Goal: Transaction & Acquisition: Book appointment/travel/reservation

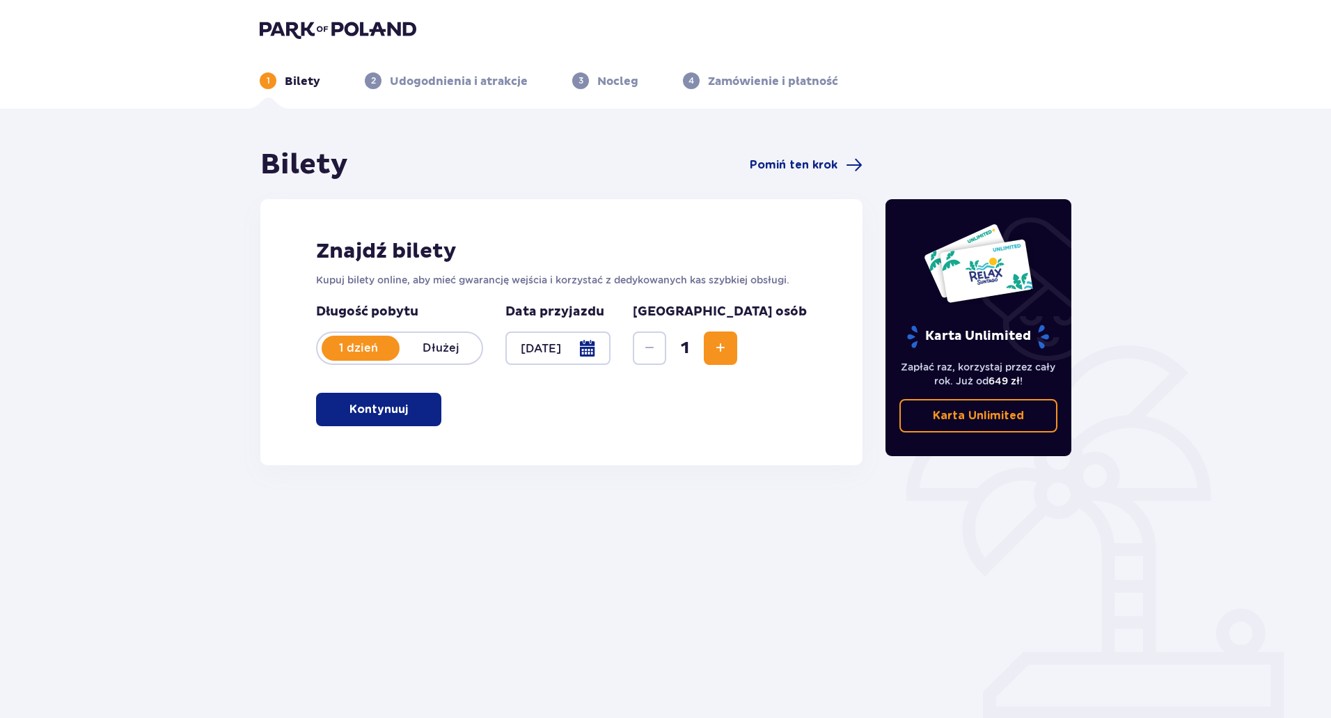
click at [414, 417] on span "button" at bounding box center [410, 409] width 17 height 17
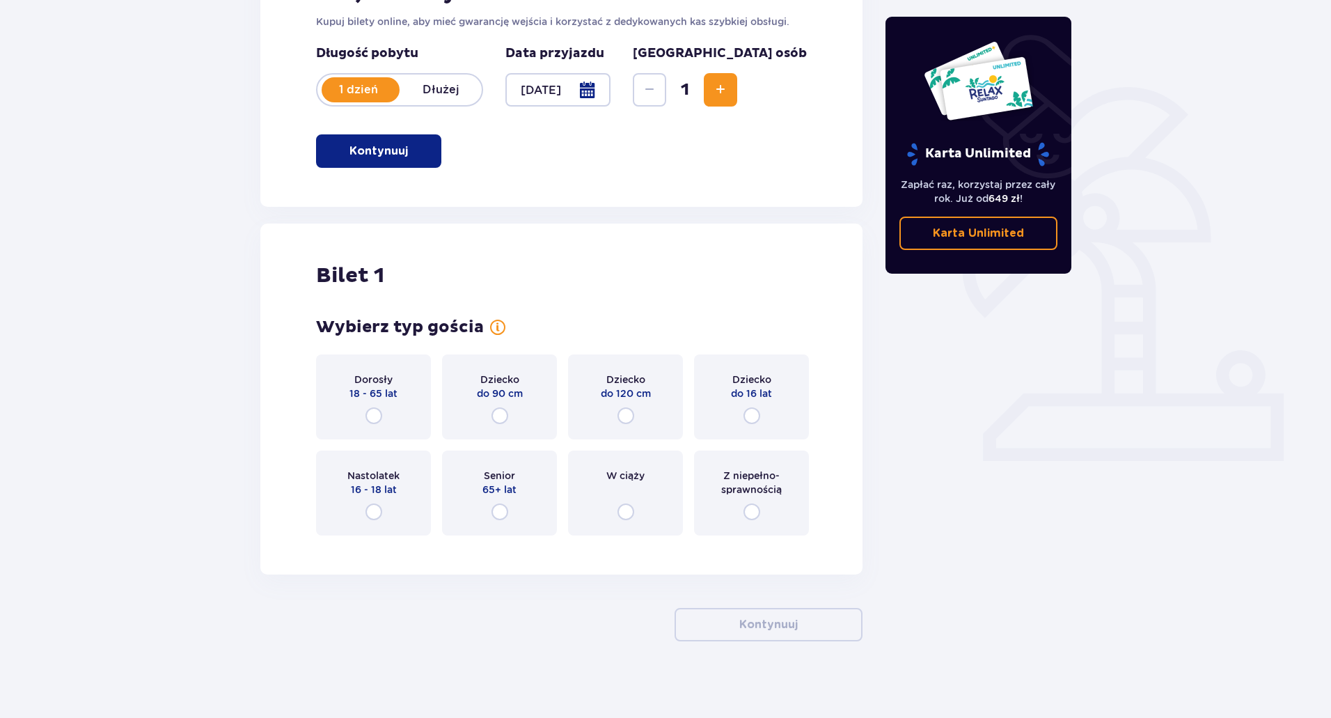
scroll to position [265, 0]
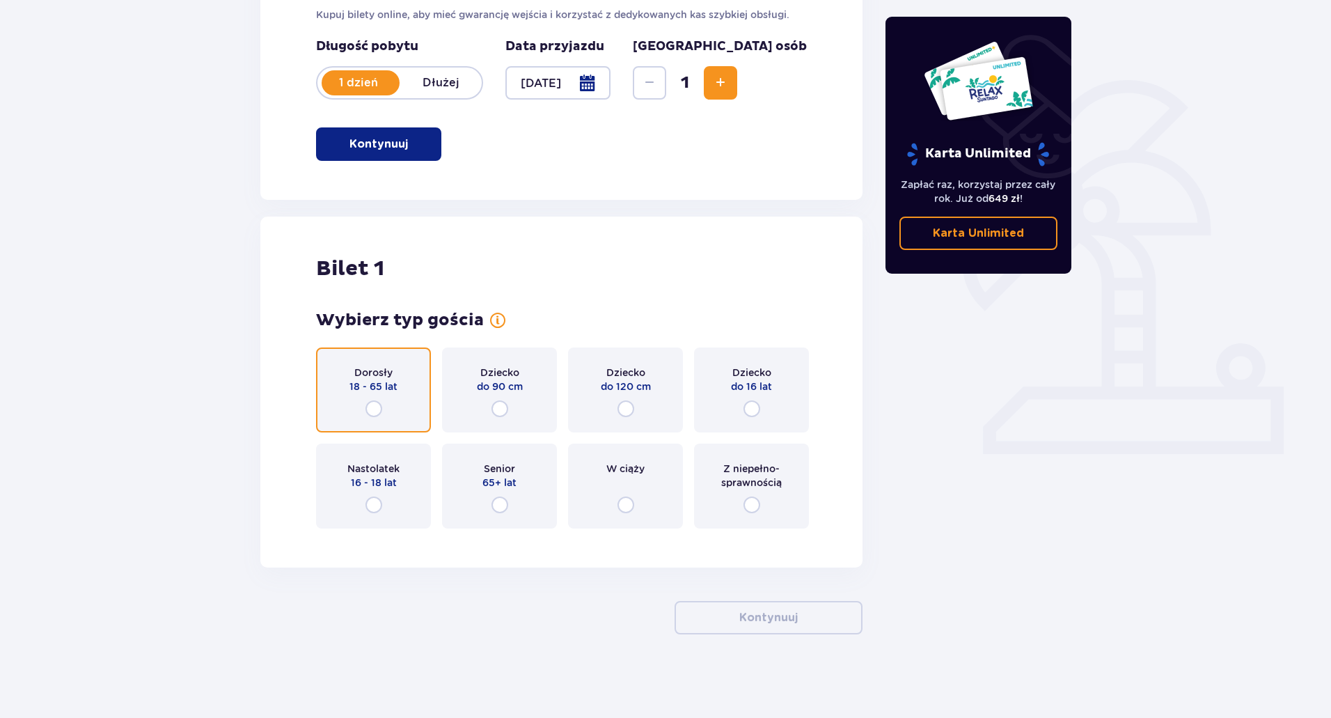
click at [372, 409] on input "radio" at bounding box center [374, 408] width 17 height 17
radio input "true"
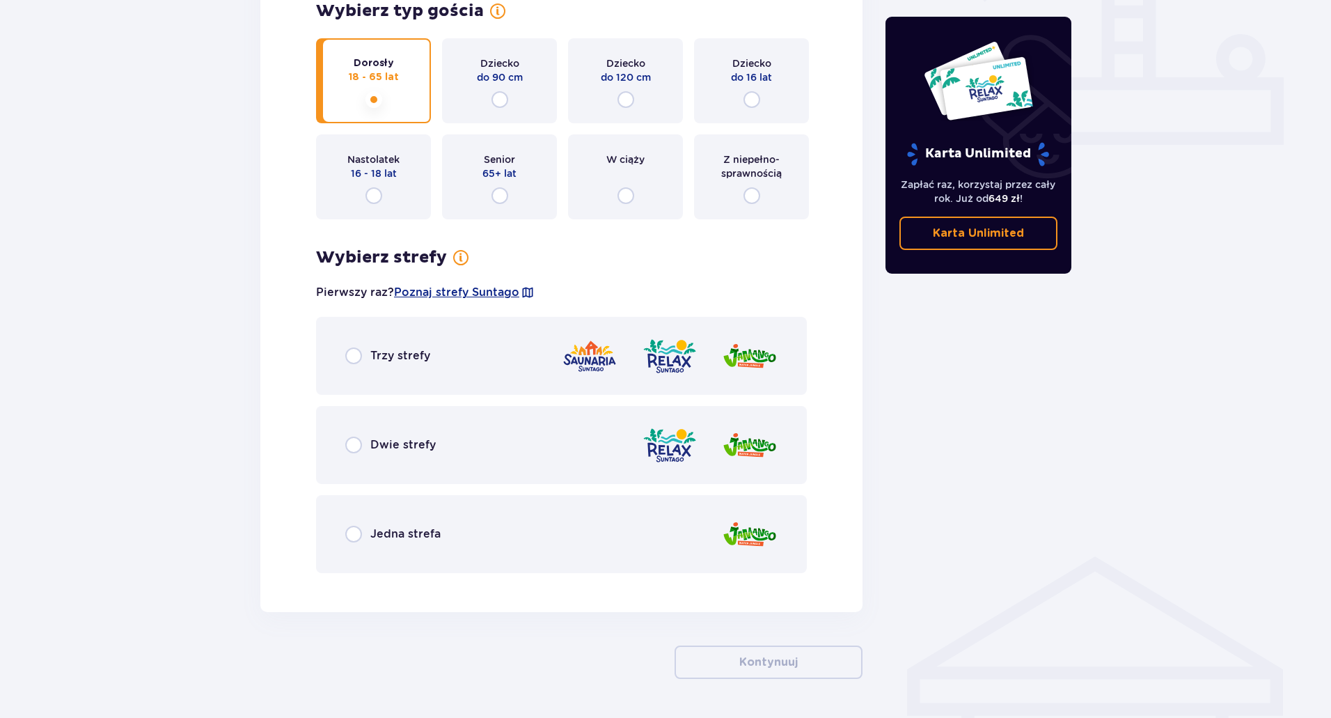
scroll to position [619, 0]
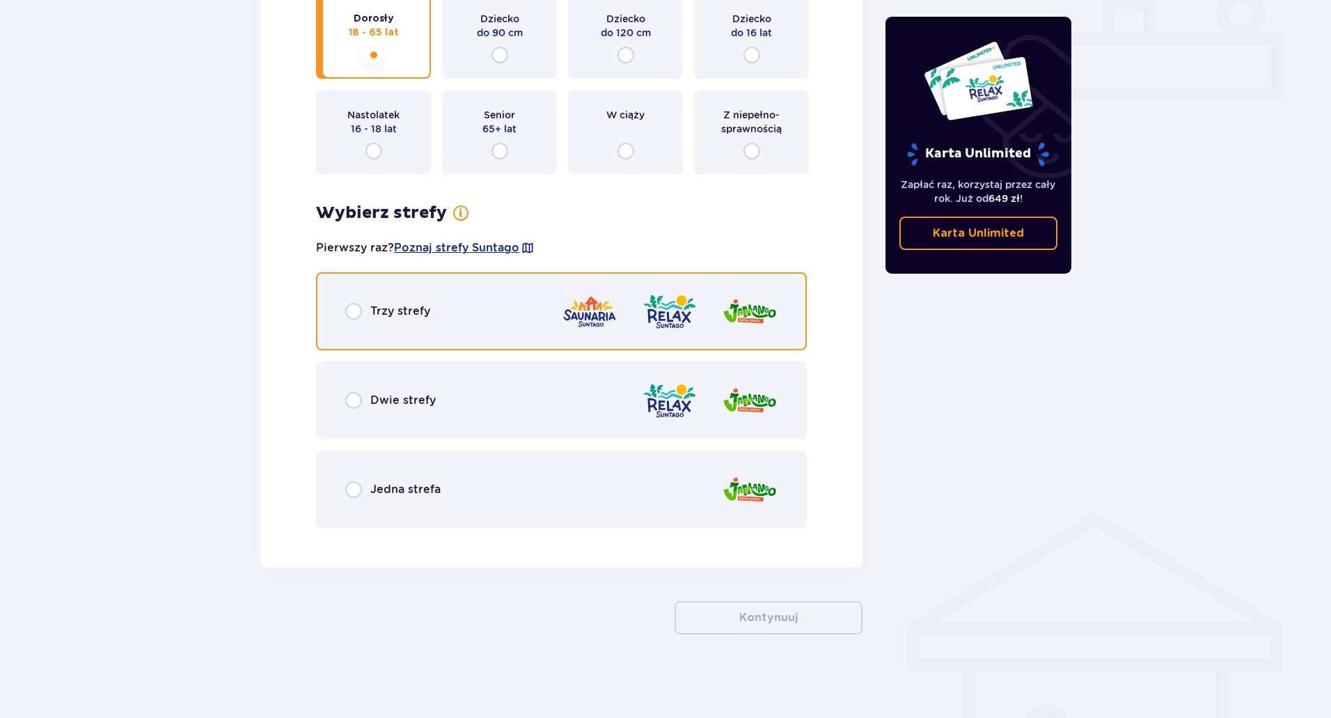
click at [354, 308] on input "radio" at bounding box center [353, 311] width 17 height 17
radio input "true"
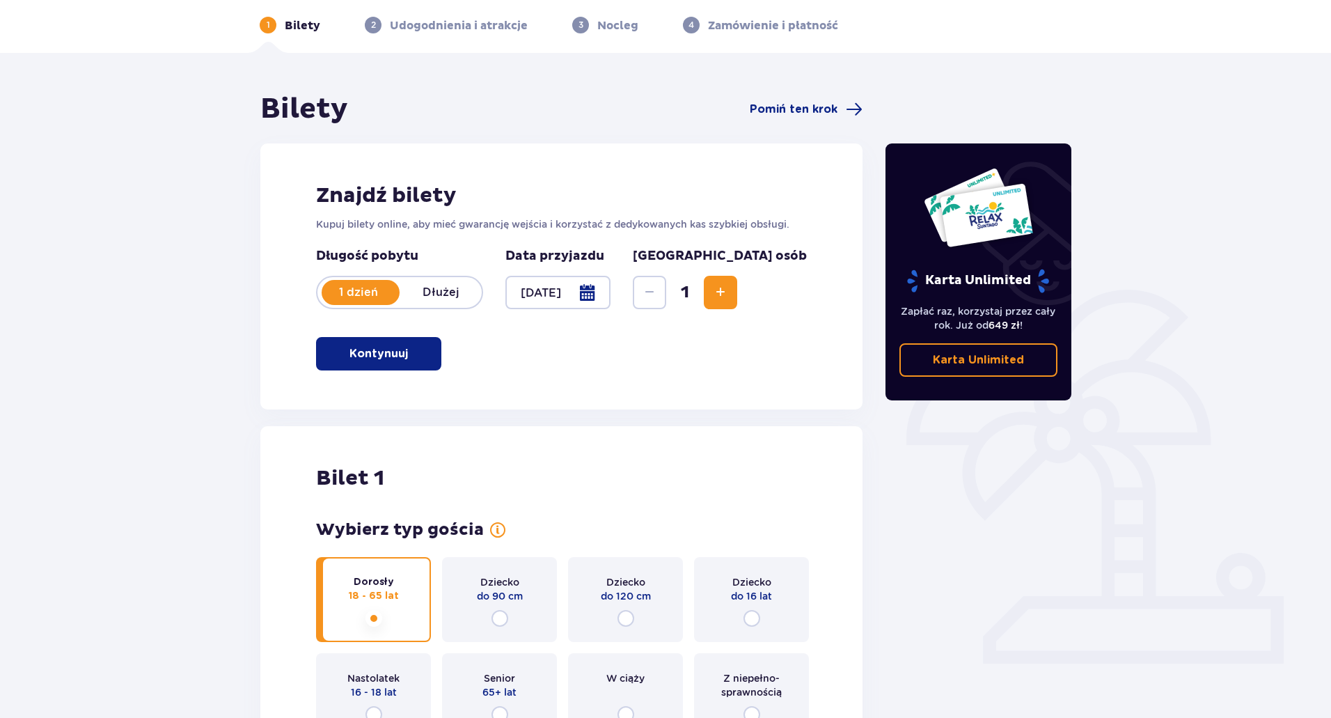
scroll to position [0, 0]
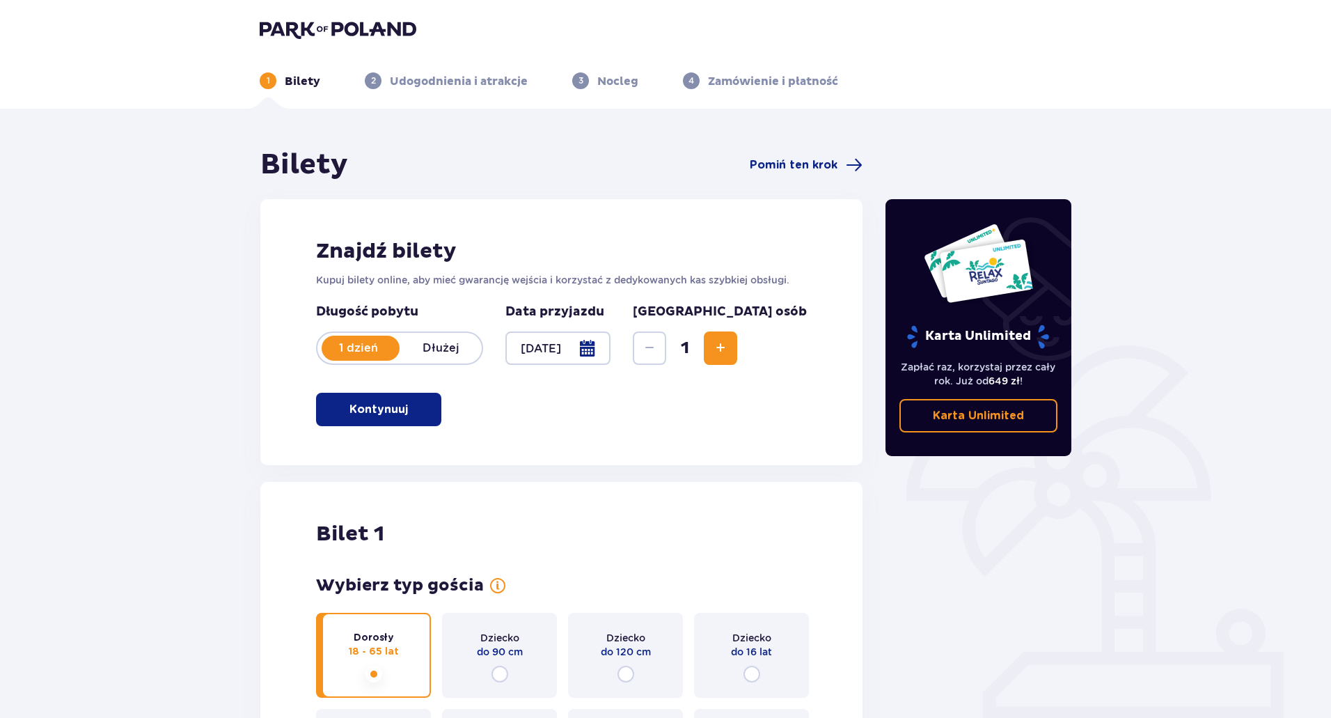
click at [306, 27] on img at bounding box center [338, 28] width 157 height 19
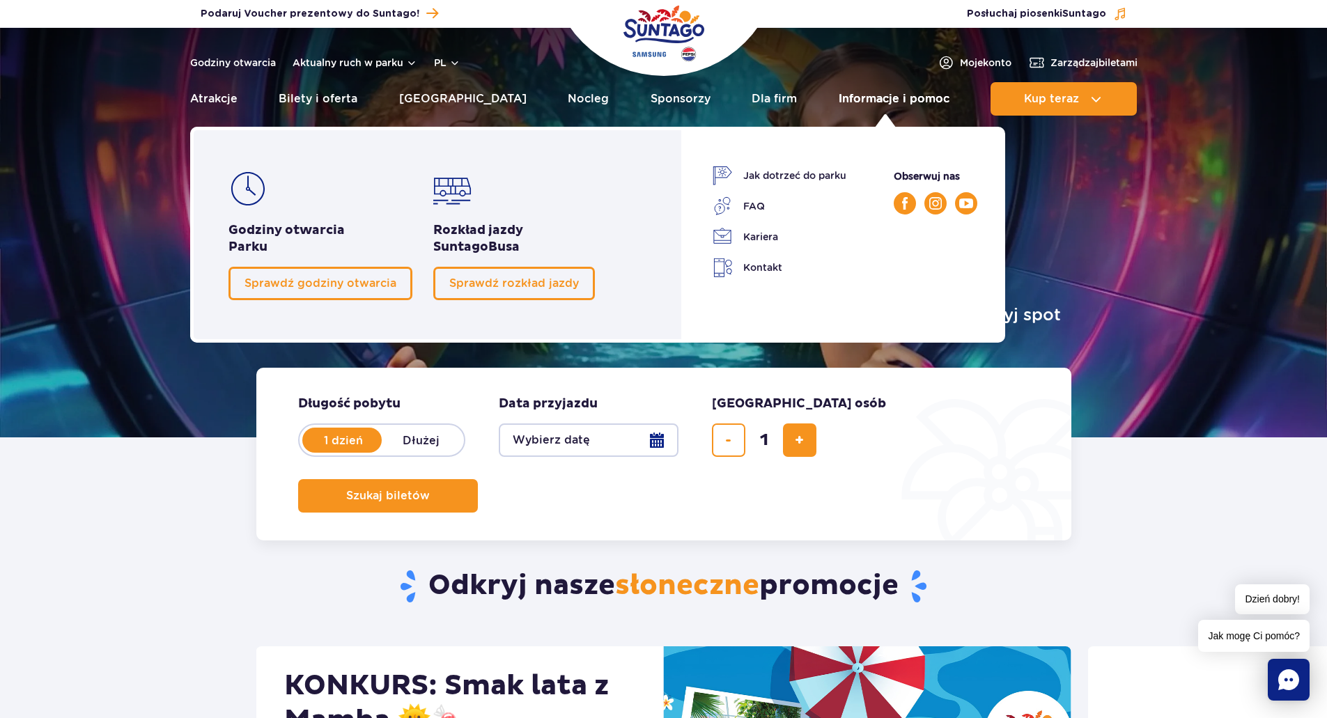
click at [885, 102] on link "Informacje i pomoc" at bounding box center [893, 98] width 111 height 33
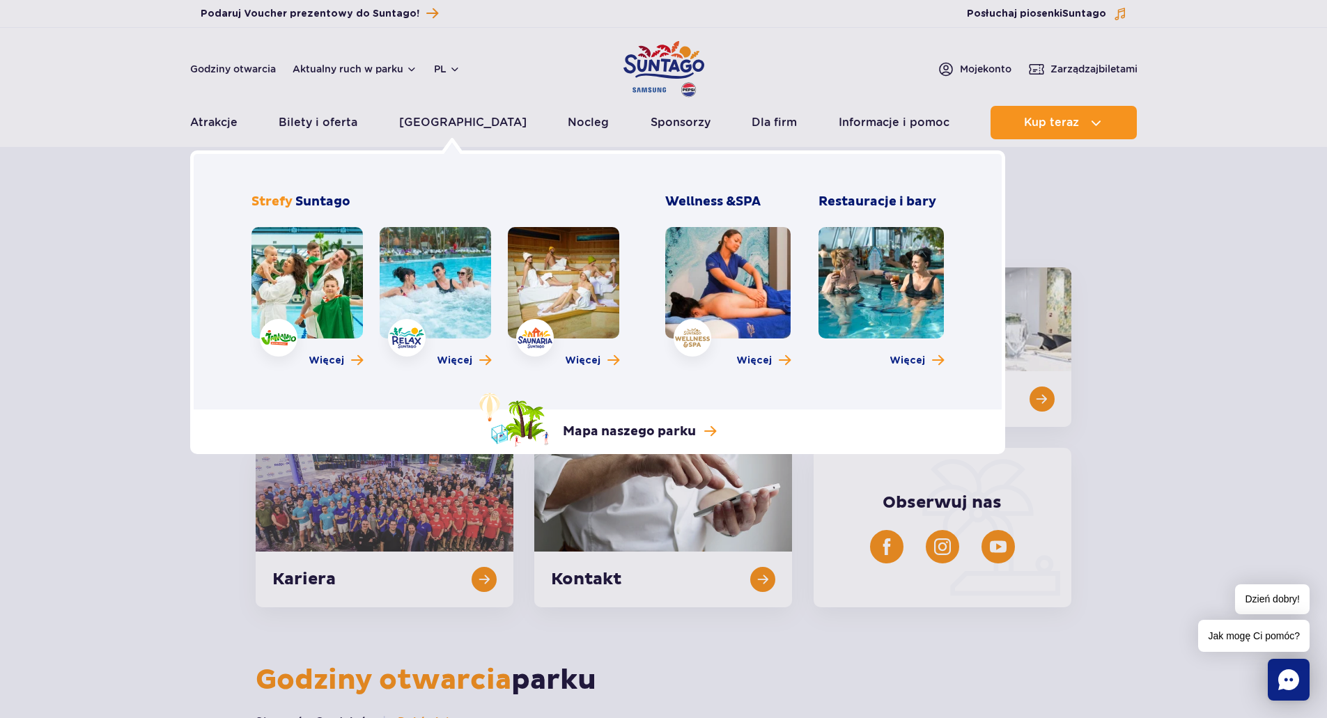
click at [757, 266] on link at bounding box center [727, 282] width 125 height 111
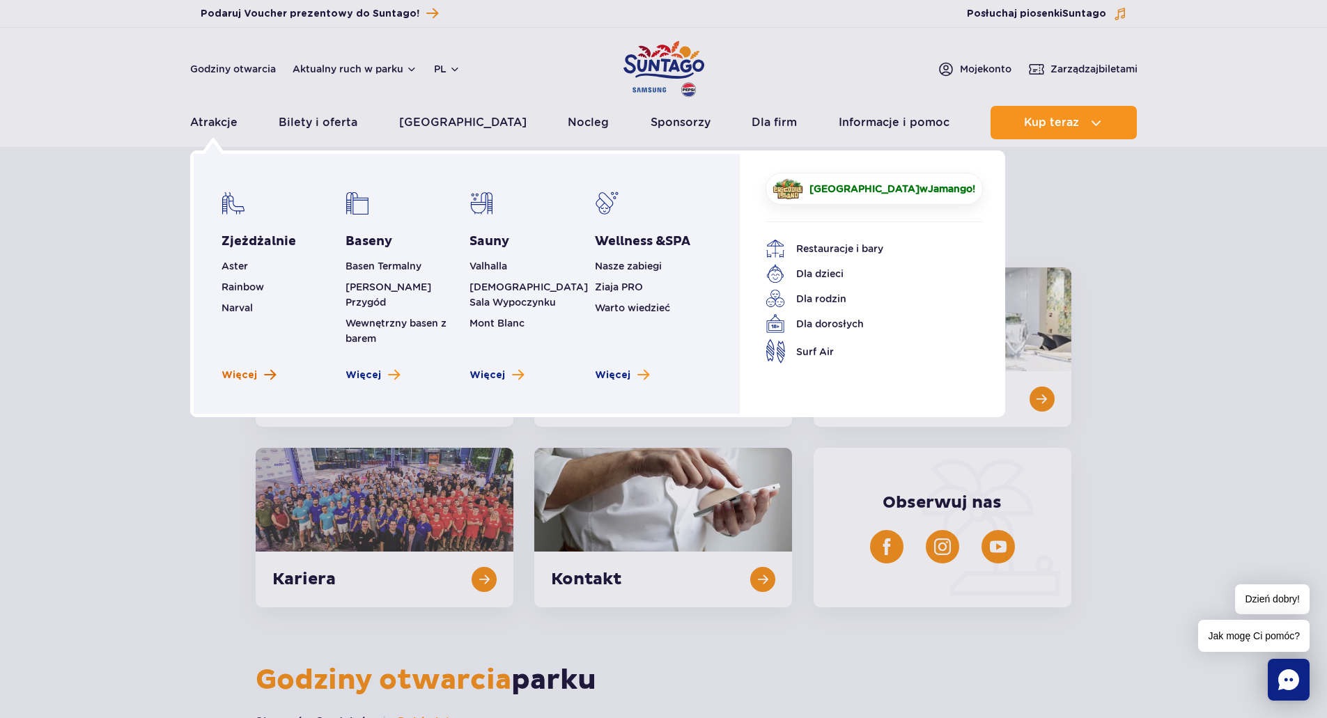
click at [241, 368] on span "Więcej" at bounding box center [239, 375] width 36 height 14
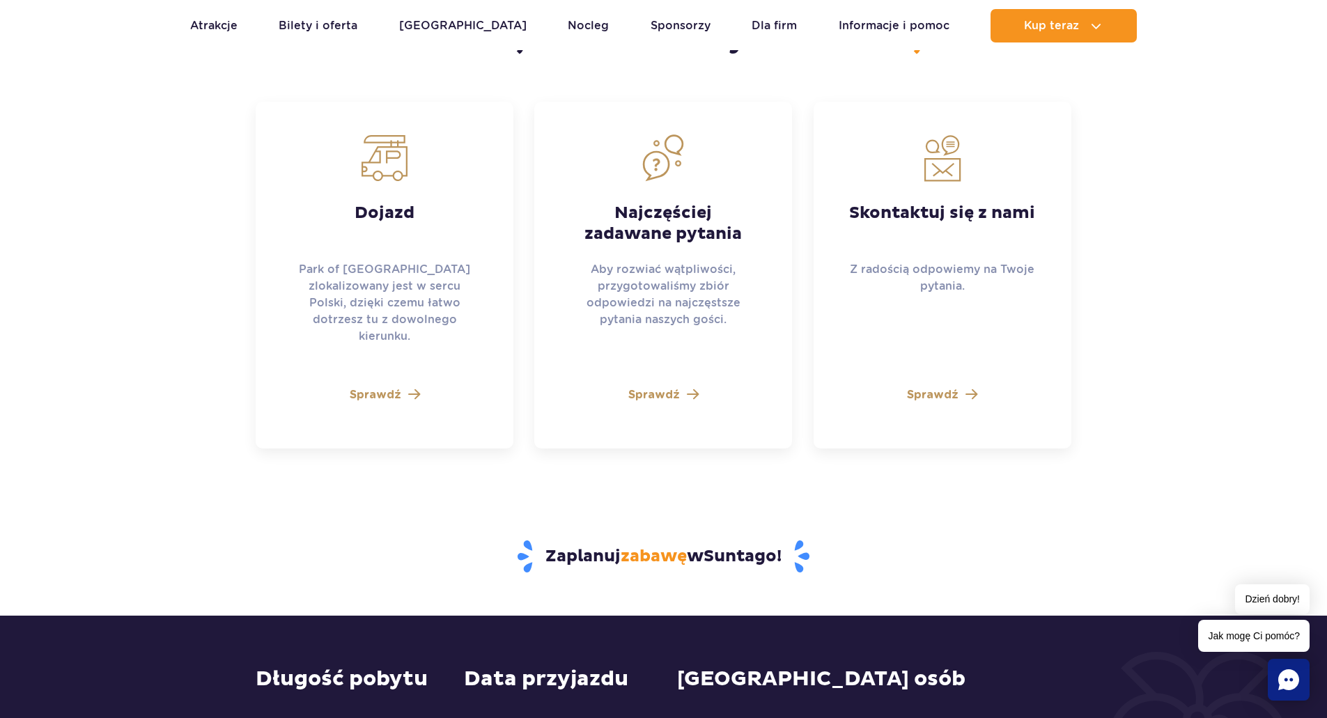
scroll to position [3621, 0]
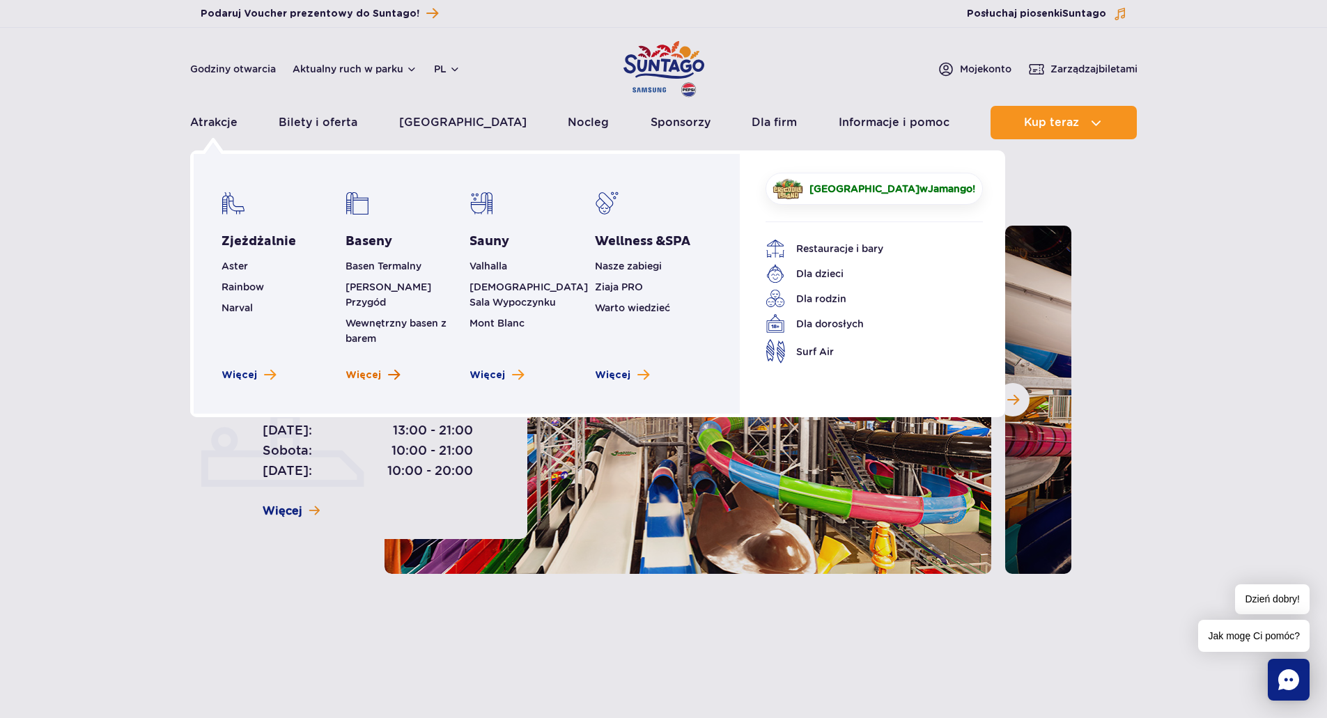
click at [368, 368] on span "Więcej" at bounding box center [363, 375] width 36 height 14
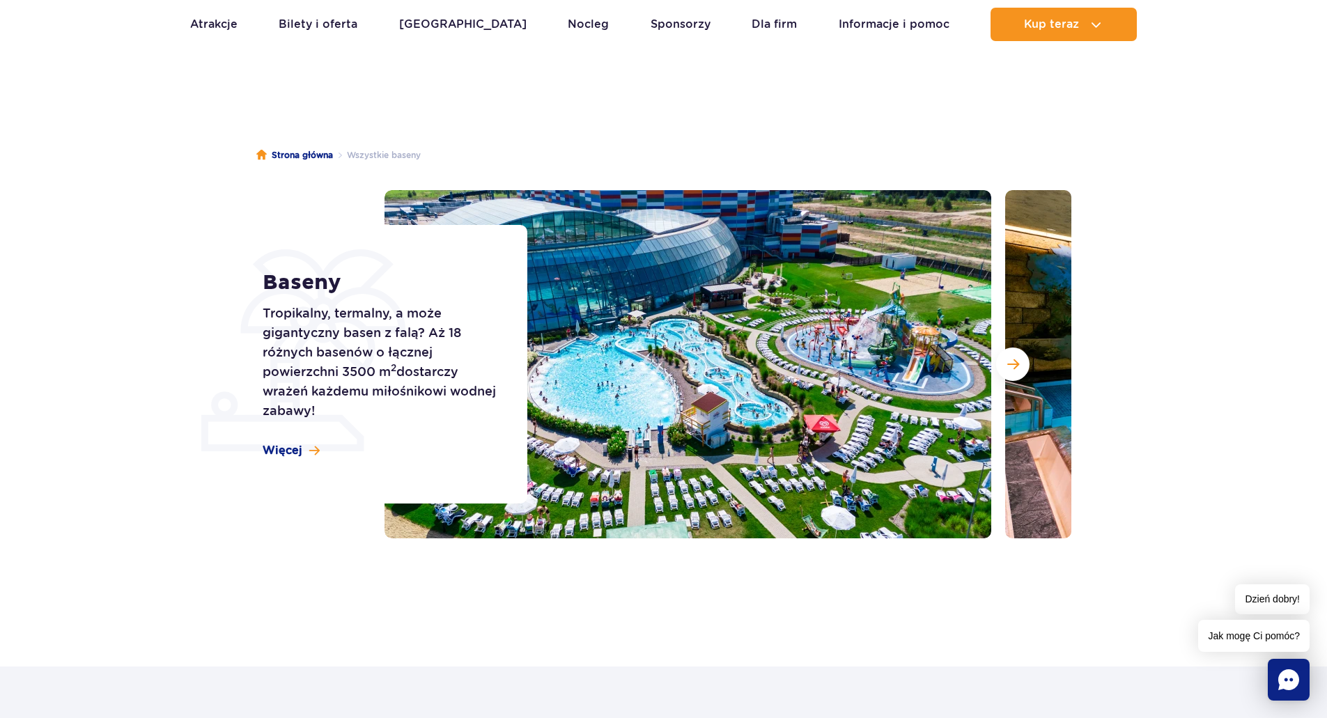
scroll to position [70, 0]
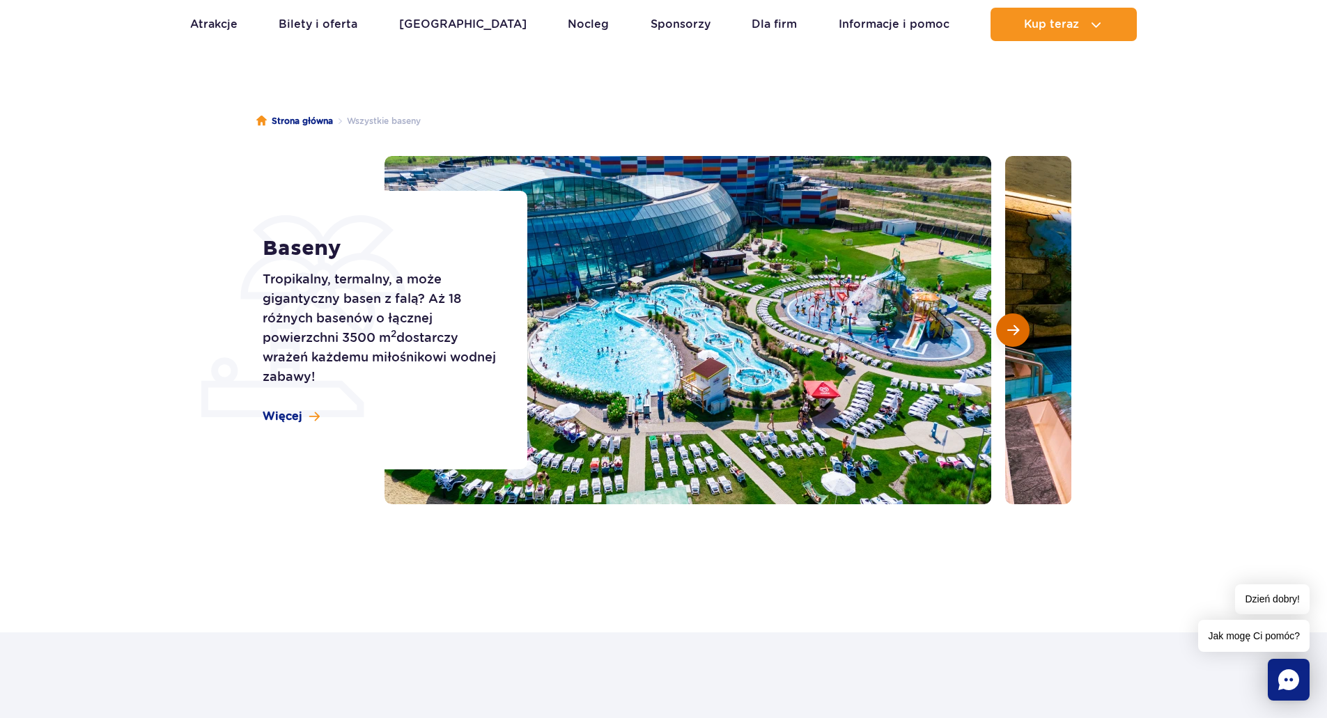
click at [1020, 333] on button "Następny slajd" at bounding box center [1012, 329] width 33 height 33
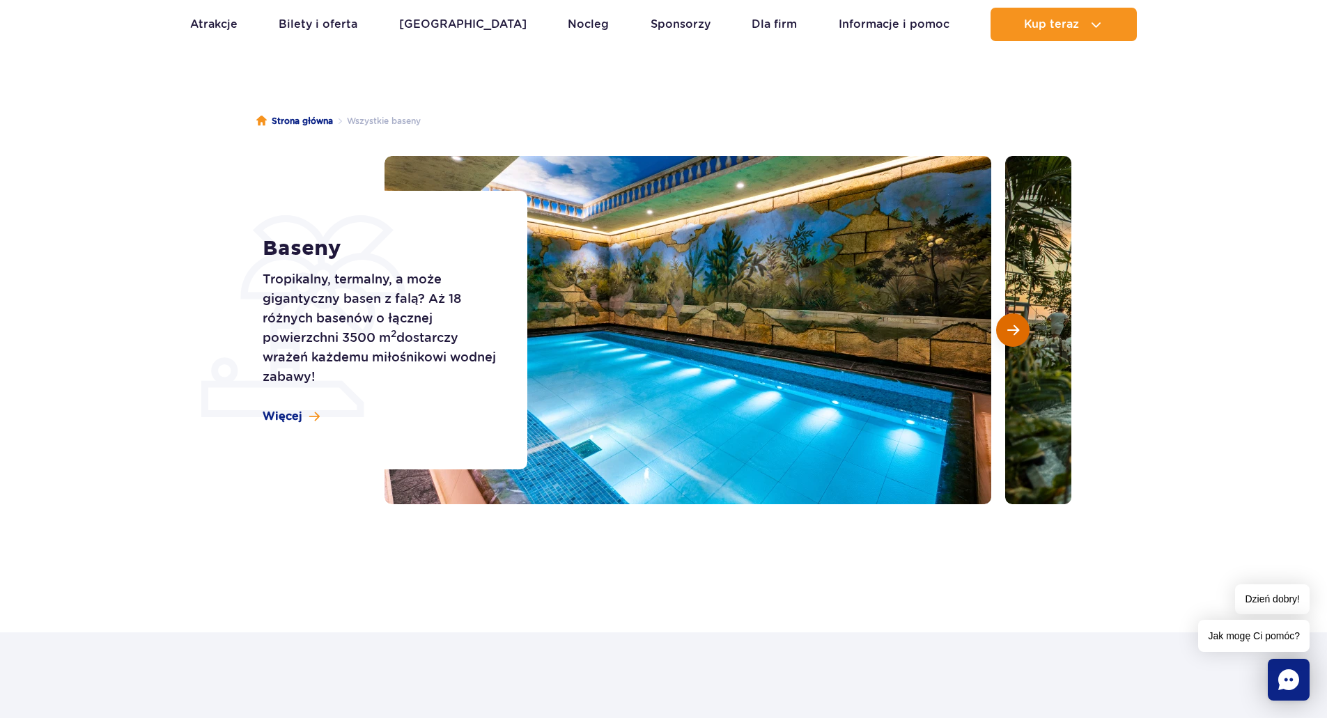
click at [1019, 333] on button "Następny slajd" at bounding box center [1012, 329] width 33 height 33
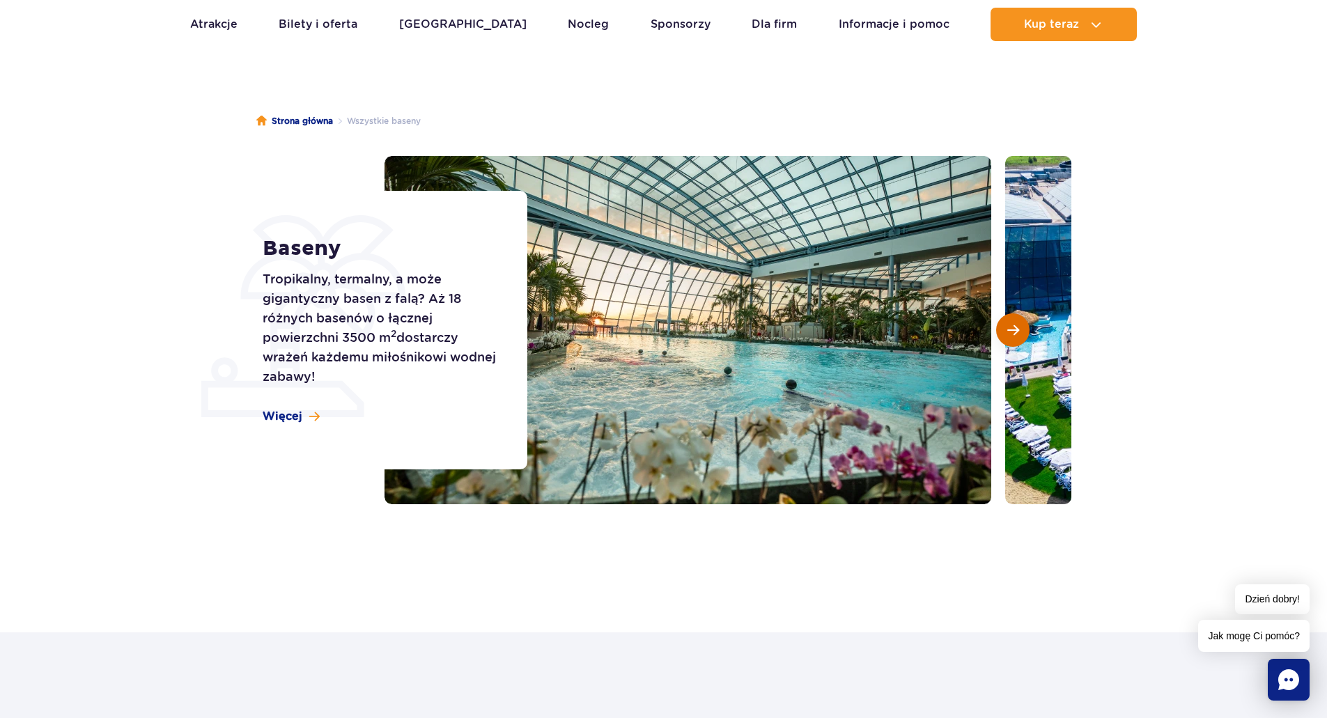
click at [1019, 333] on button "Następny slajd" at bounding box center [1012, 329] width 33 height 33
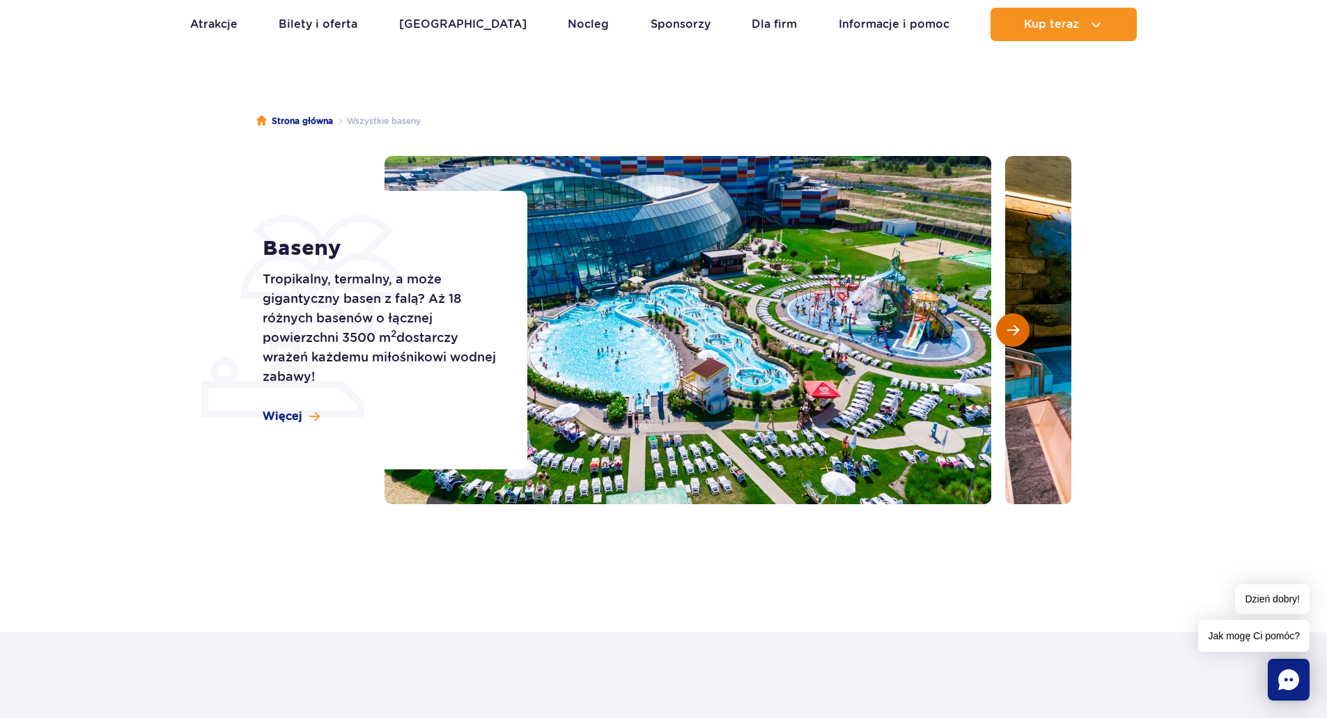
click at [1019, 333] on button "Następny slajd" at bounding box center [1012, 329] width 33 height 33
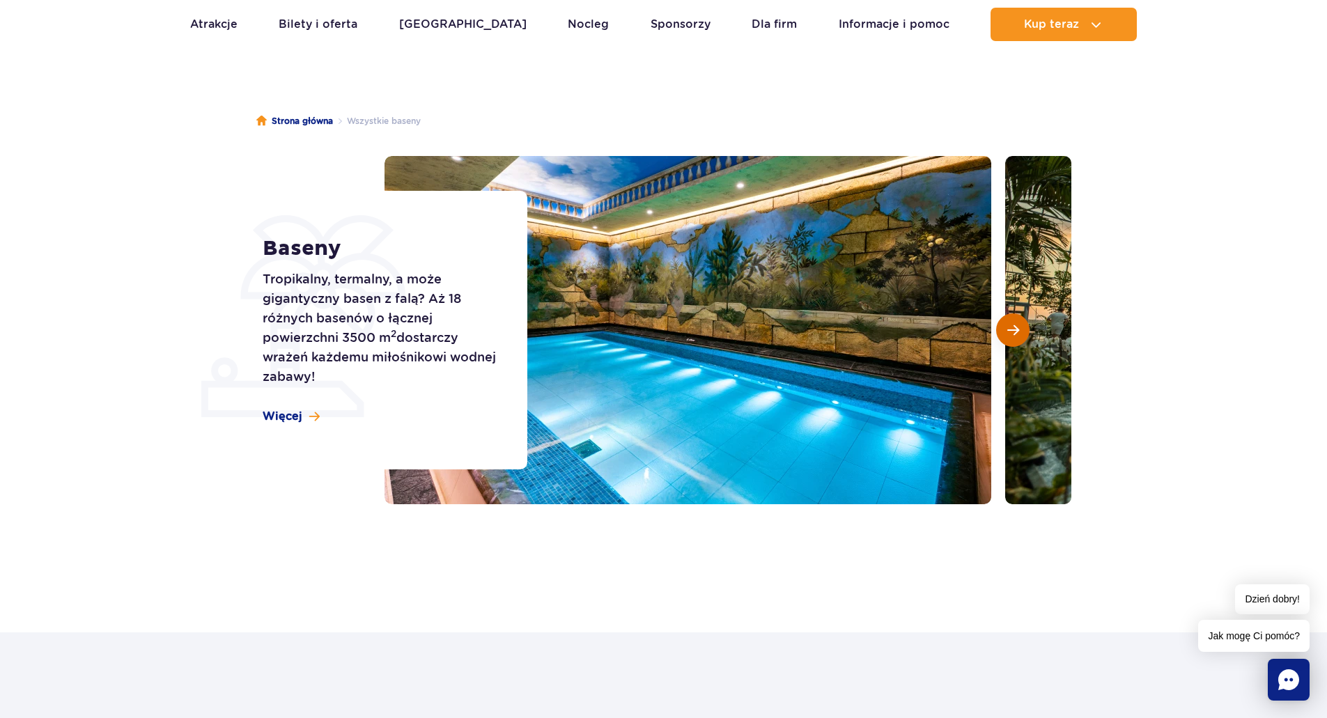
click at [1019, 333] on button "Następny slajd" at bounding box center [1012, 329] width 33 height 33
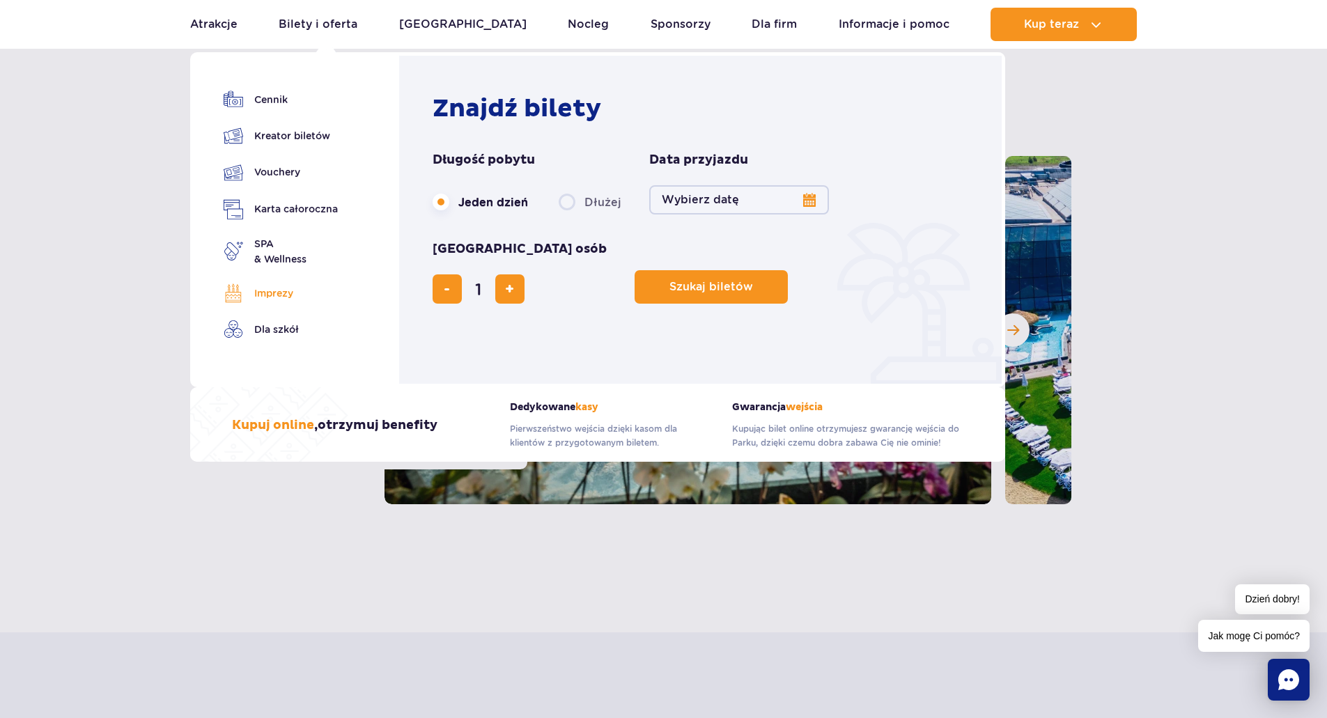
click at [258, 292] on link "Imprezy" at bounding box center [281, 292] width 114 height 19
